Goal: Task Accomplishment & Management: Use online tool/utility

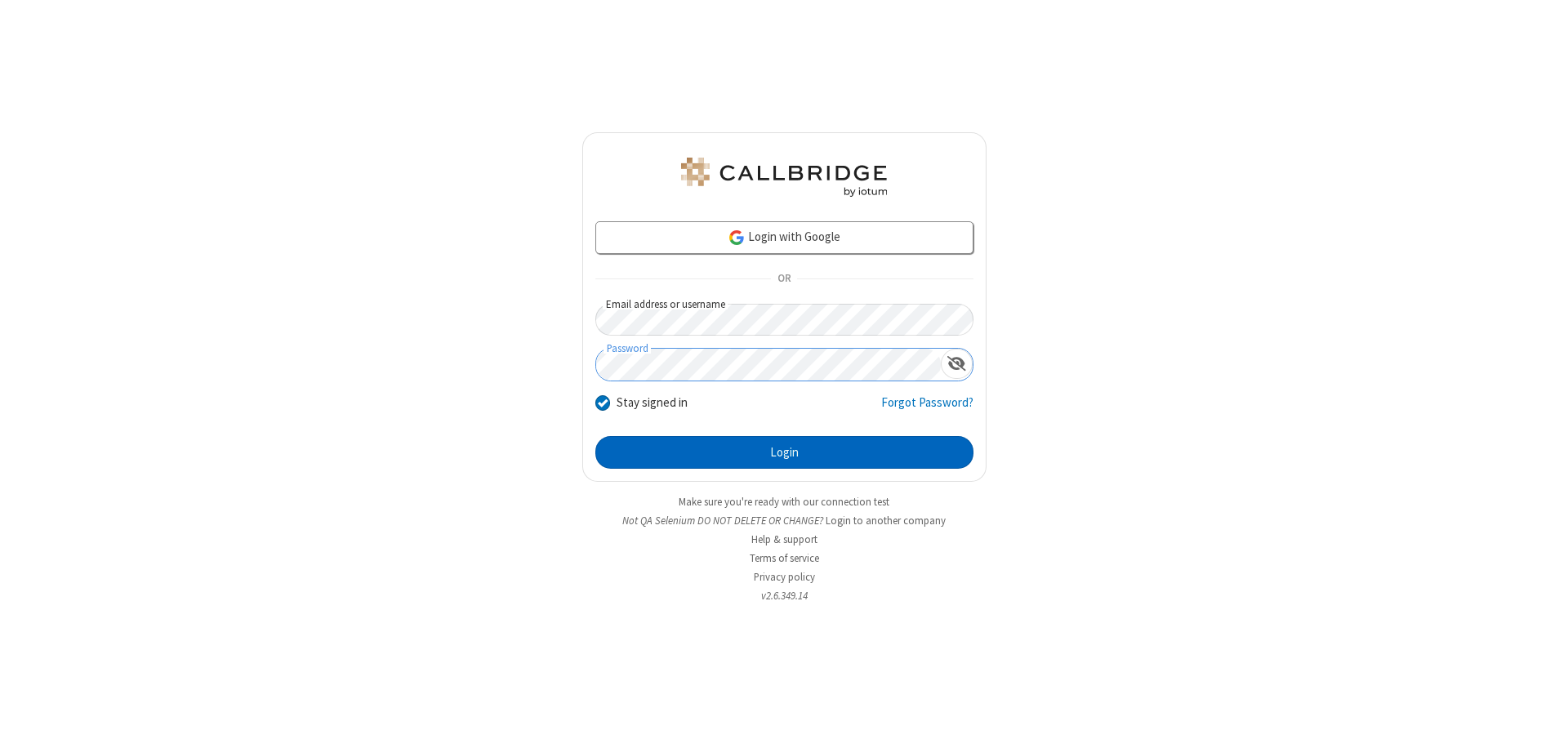
click at [784, 452] on button "Login" at bounding box center [784, 452] width 378 height 33
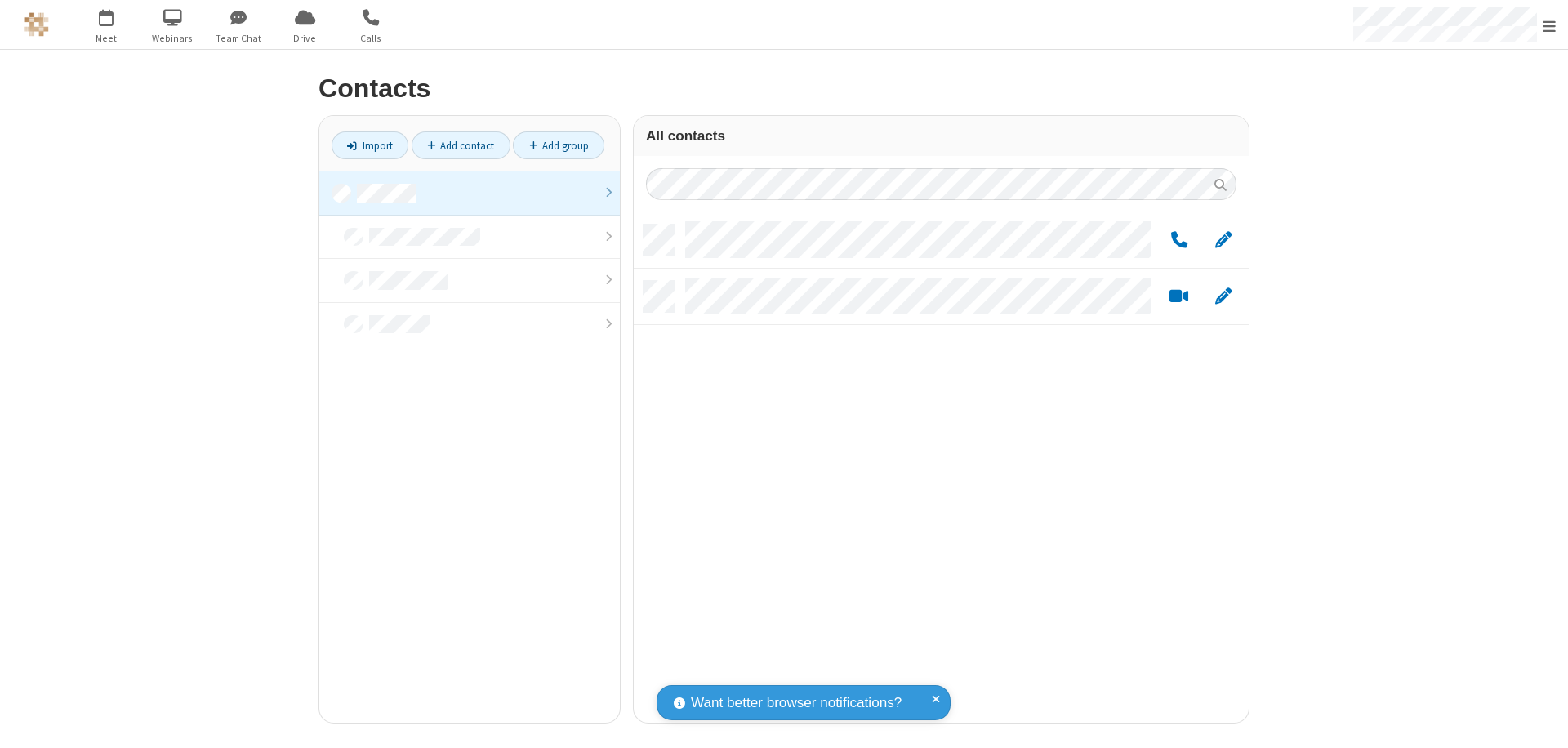
scroll to position [498, 603]
click at [470, 193] on link at bounding box center [470, 193] width 301 height 44
click at [558, 145] on link "Add group" at bounding box center [558, 145] width 91 height 28
